Goal: Entertainment & Leisure: Browse casually

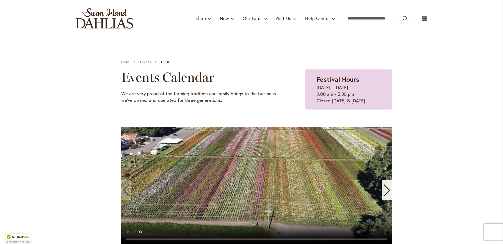
scroll to position [29, 0]
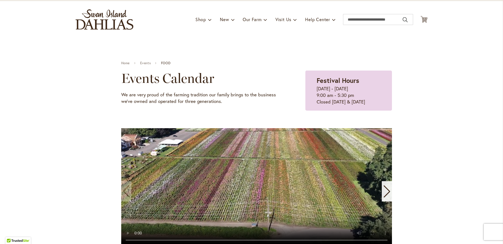
click at [128, 134] on video "1 / 11" at bounding box center [256, 187] width 271 height 118
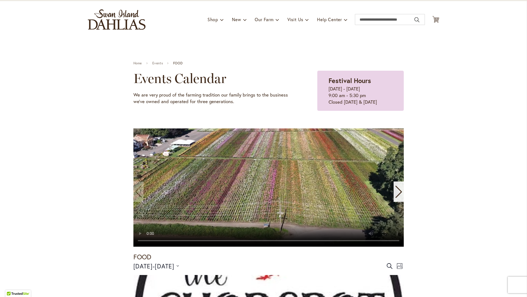
click at [249, 244] on video "1 / 11" at bounding box center [268, 187] width 271 height 118
click at [264, 244] on video "1 / 11" at bounding box center [268, 187] width 271 height 118
click at [171, 166] on video "1 / 11" at bounding box center [268, 187] width 271 height 118
click at [133, 128] on video "1 / 11" at bounding box center [268, 187] width 271 height 118
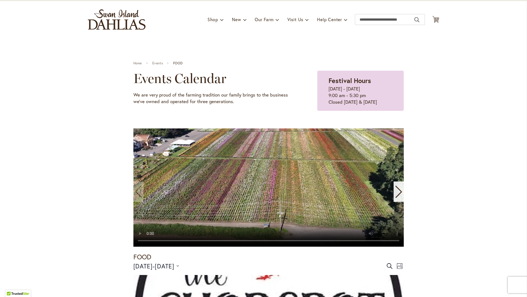
click at [264, 244] on video "1 / 11" at bounding box center [268, 187] width 271 height 118
click at [263, 244] on video "1 / 11" at bounding box center [268, 187] width 271 height 118
click at [133, 128] on video "1 / 11" at bounding box center [268, 187] width 271 height 118
click at [321, 244] on video "1 / 11" at bounding box center [268, 187] width 271 height 118
click at [133, 128] on video "1 / 11" at bounding box center [268, 187] width 271 height 118
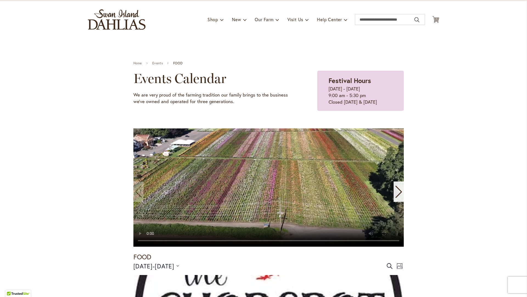
click at [265, 244] on video "1 / 11" at bounding box center [268, 187] width 271 height 118
drag, startPoint x: 8, startPoint y: 10, endPoint x: 191, endPoint y: 57, distance: 189.5
click at [133, 128] on video "1 / 11" at bounding box center [268, 187] width 271 height 118
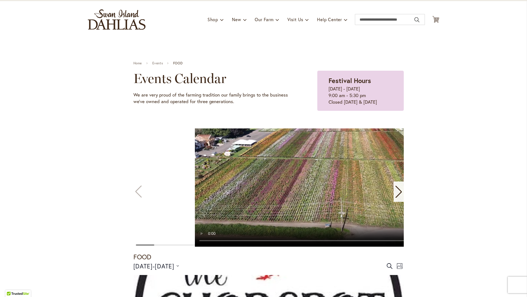
drag, startPoint x: 35, startPoint y: 38, endPoint x: 271, endPoint y: 169, distance: 269.7
click at [255, 167] on video "1 / 11" at bounding box center [330, 187] width 271 height 118
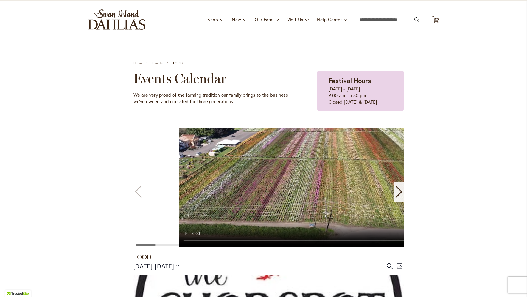
drag, startPoint x: 226, startPoint y: 285, endPoint x: 340, endPoint y: 283, distance: 114.0
click at [340, 244] on video "1 / 11" at bounding box center [314, 187] width 271 height 118
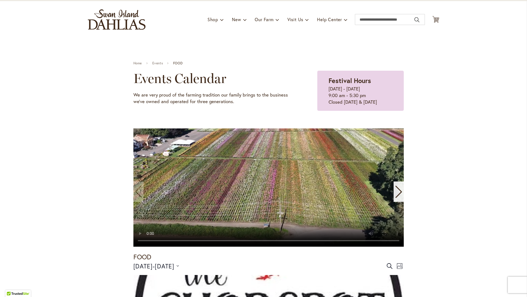
click at [133, 128] on video "1 / 11" at bounding box center [268, 187] width 271 height 118
drag, startPoint x: 6, startPoint y: 2, endPoint x: 19, endPoint y: 0, distance: 12.7
click at [133, 128] on video "1 / 11" at bounding box center [268, 187] width 271 height 118
click at [202, 128] on video "1 / 11" at bounding box center [268, 187] width 271 height 118
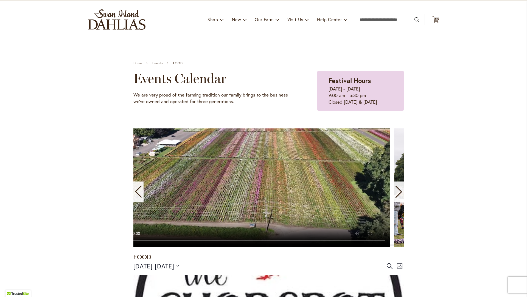
drag, startPoint x: 219, startPoint y: 285, endPoint x: 205, endPoint y: 285, distance: 14.0
click at [203, 244] on video "1 / 11" at bounding box center [254, 187] width 271 height 118
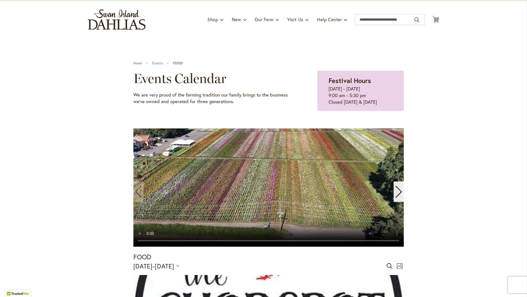
click at [133, 128] on video "1 / 11" at bounding box center [268, 187] width 271 height 118
click at [265, 244] on video "1 / 11" at bounding box center [268, 187] width 271 height 118
drag, startPoint x: 24, startPoint y: 15, endPoint x: 19, endPoint y: 6, distance: 10.1
click at [133, 128] on video "1 / 11" at bounding box center [268, 187] width 271 height 118
click at [301, 244] on video "1 / 11" at bounding box center [268, 187] width 271 height 118
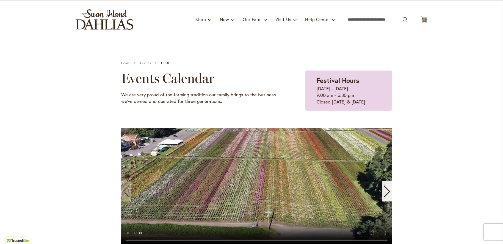
scroll to position [0, 0]
